Goal: Navigation & Orientation: Find specific page/section

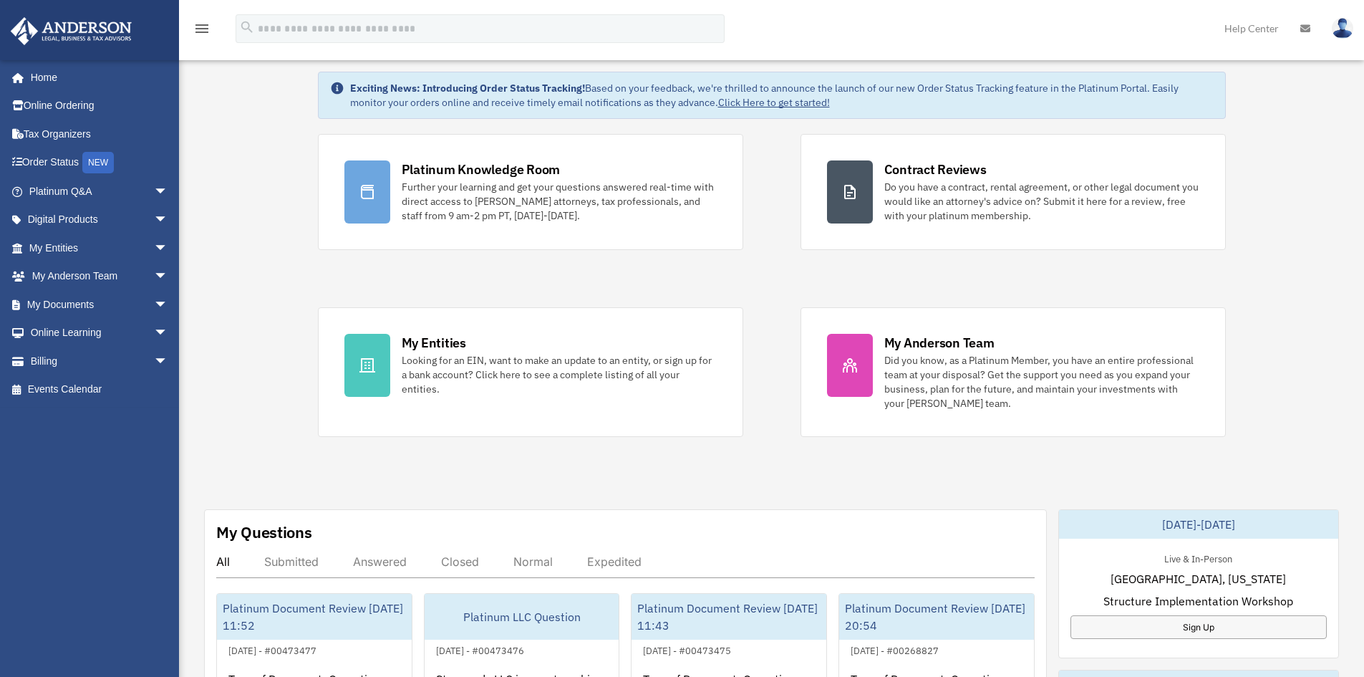
scroll to position [143, 0]
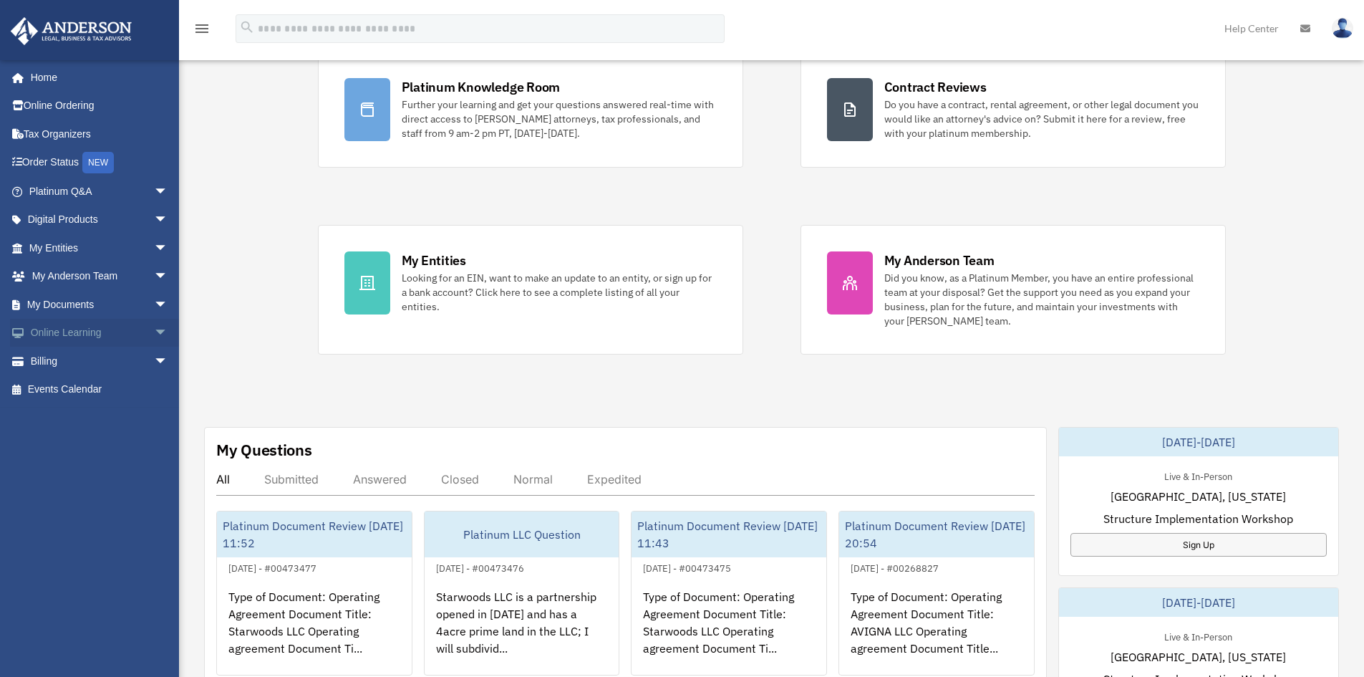
click at [127, 327] on link "Online Learning arrow_drop_down" at bounding box center [100, 333] width 180 height 29
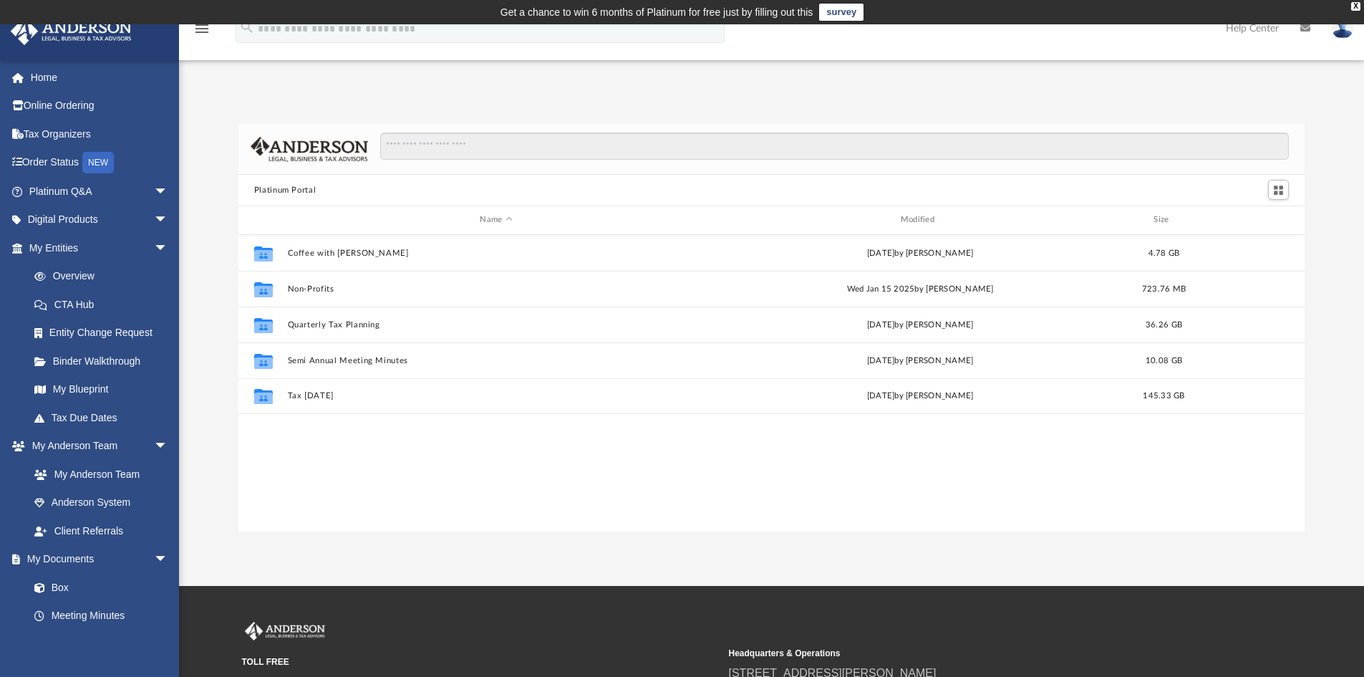
scroll to position [315, 1056]
click at [84, 222] on link "Digital Products arrow_drop_down" at bounding box center [100, 220] width 180 height 29
click at [102, 219] on link "Digital Products arrow_drop_down" at bounding box center [100, 220] width 180 height 29
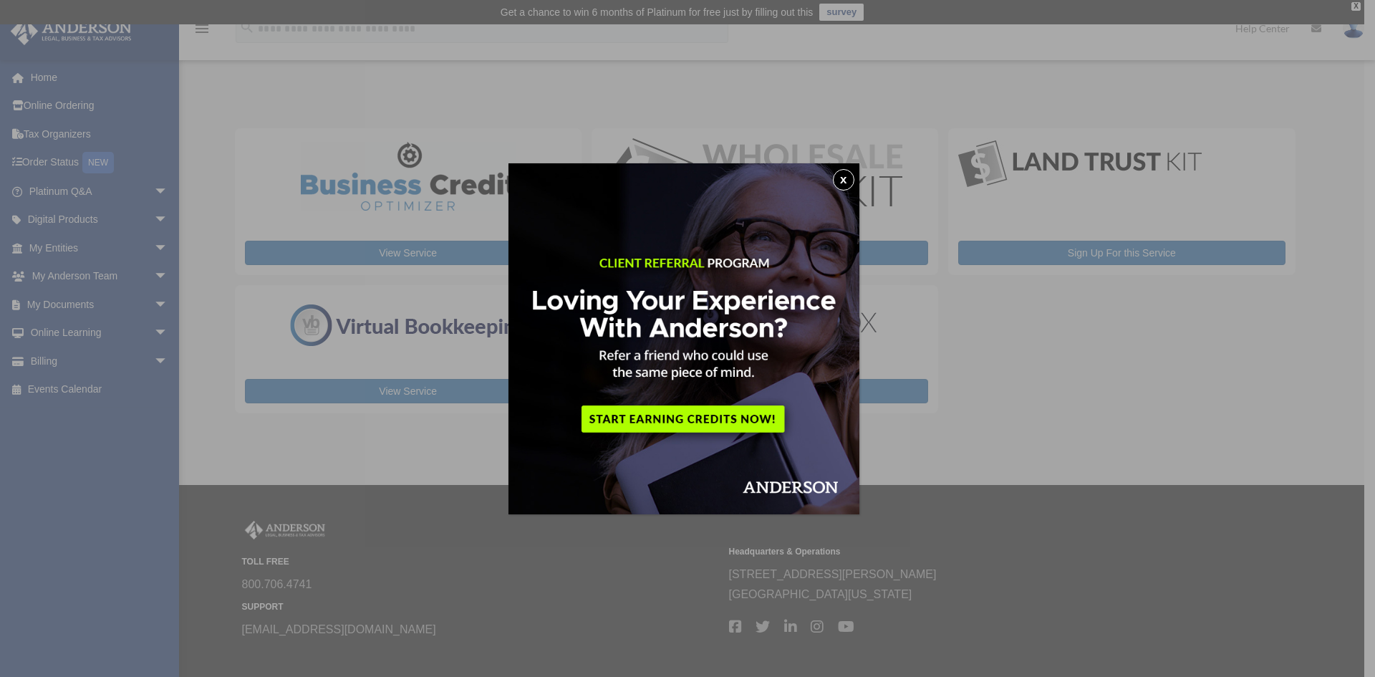
click at [849, 183] on button "x" at bounding box center [843, 179] width 21 height 21
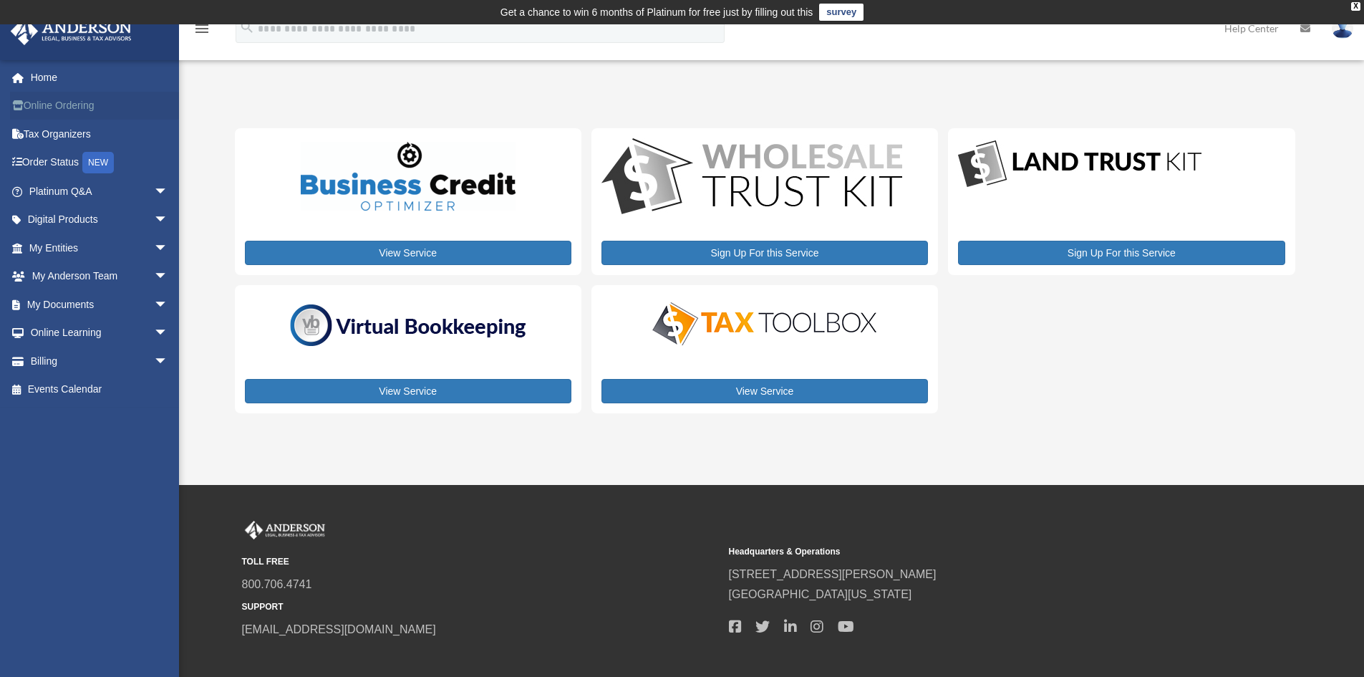
click at [62, 100] on link "Online Ordering" at bounding box center [100, 106] width 180 height 29
